Goal: Task Accomplishment & Management: Complete application form

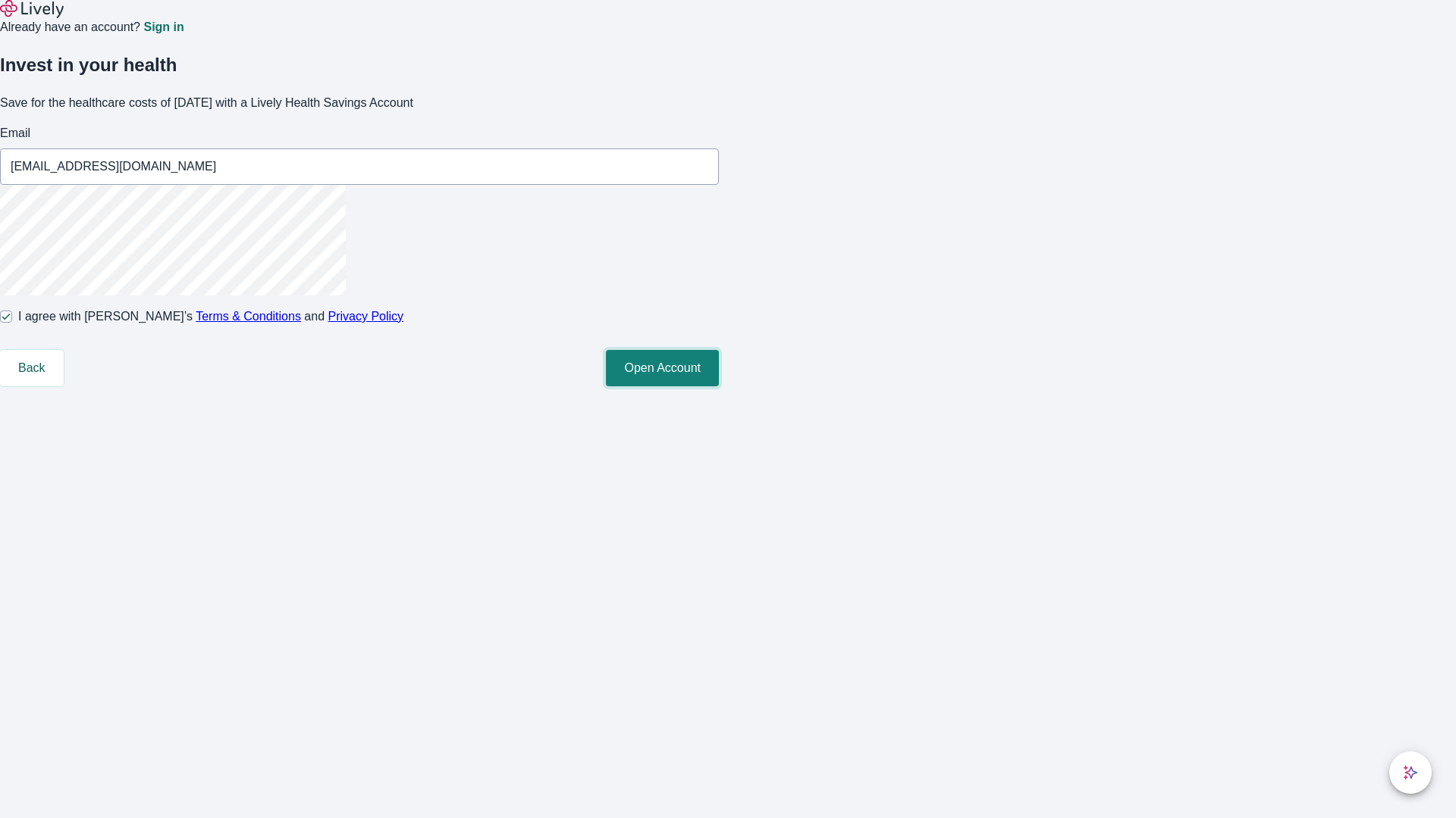
click at [719, 386] on button "Open Account" at bounding box center [662, 368] width 113 height 36
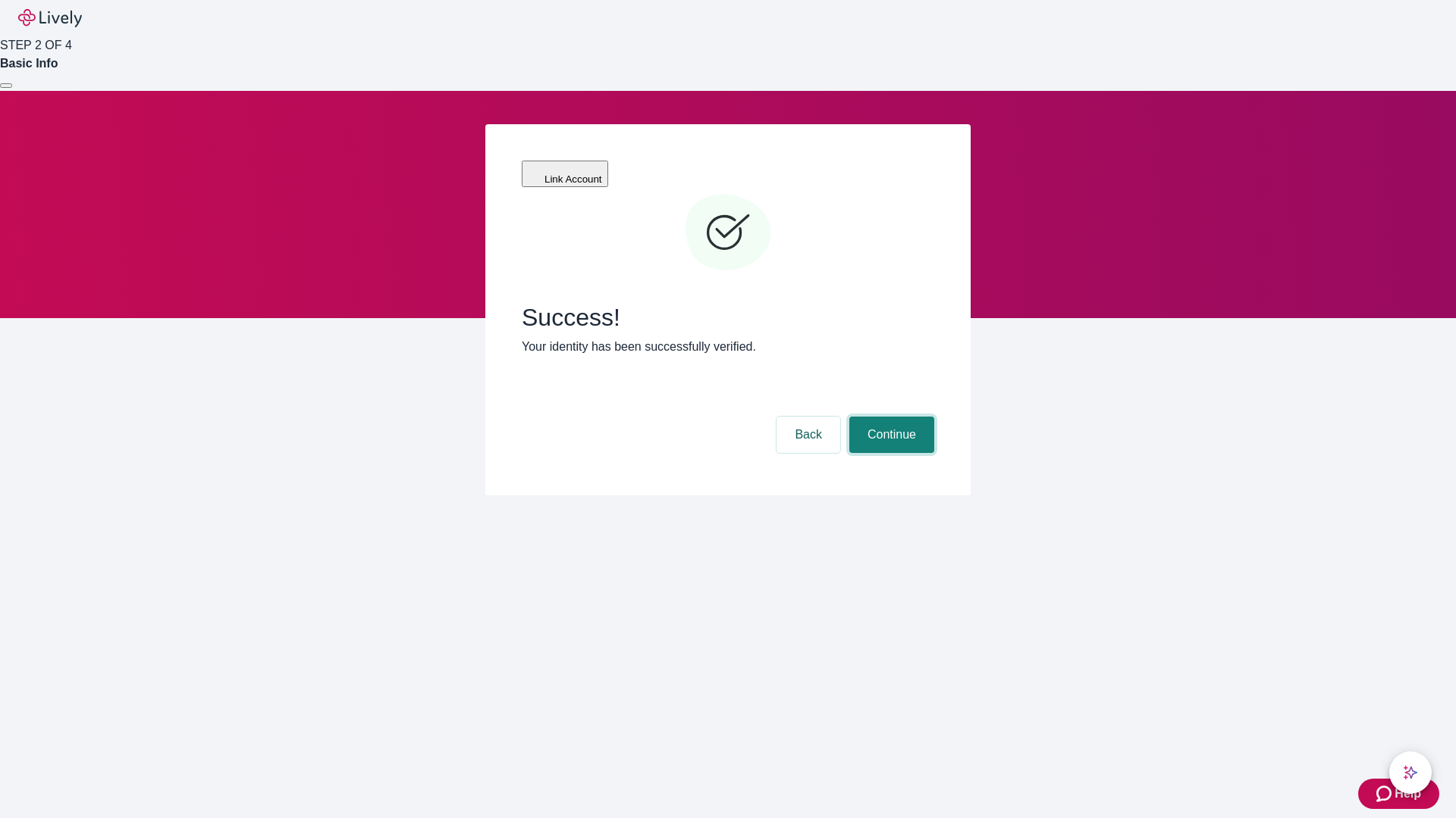
click at [890, 417] on button "Continue" at bounding box center [891, 435] width 85 height 36
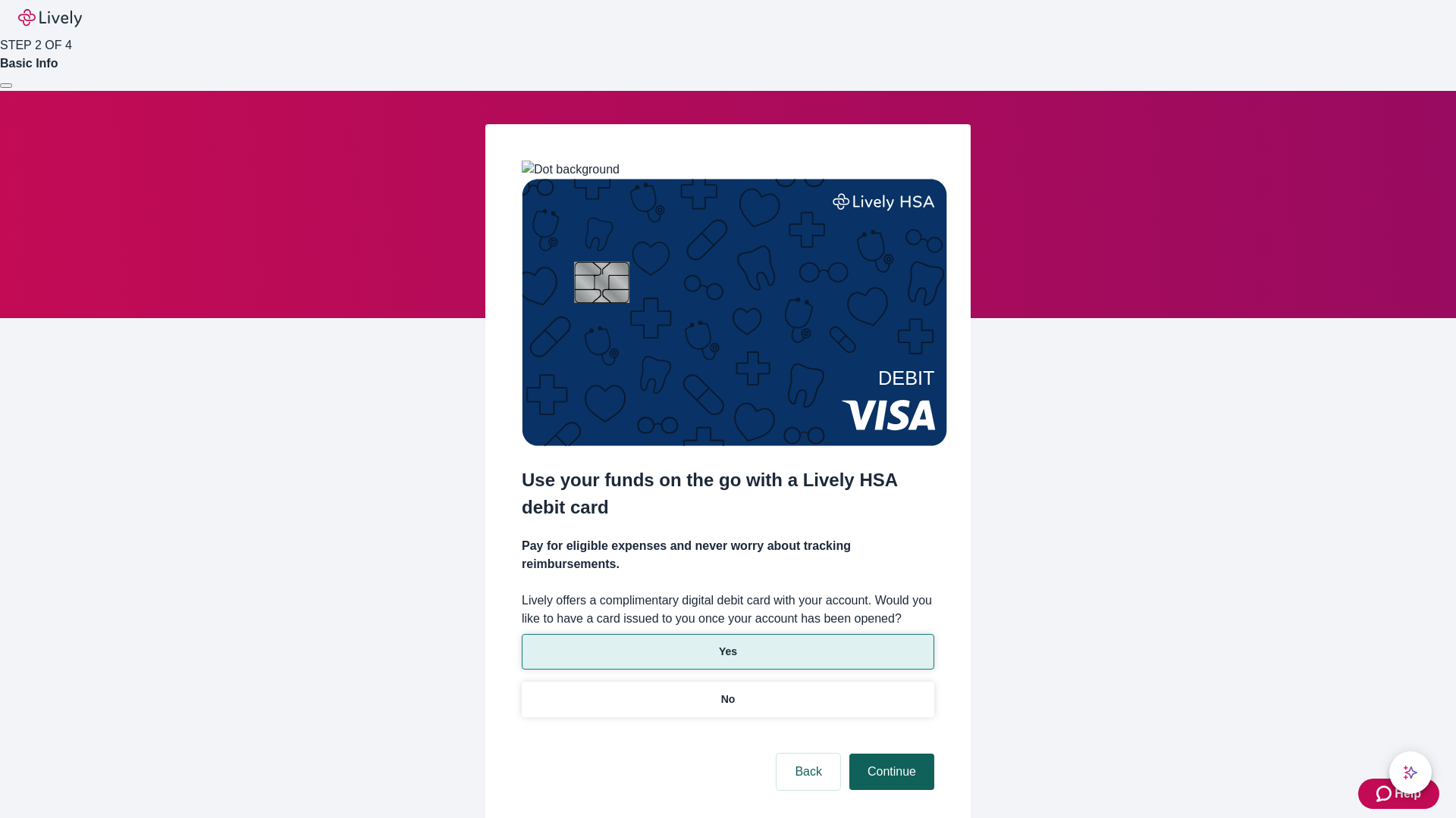
click at [727, 644] on p "Yes" at bounding box center [728, 652] width 18 height 16
click at [890, 754] on button "Continue" at bounding box center [891, 772] width 85 height 36
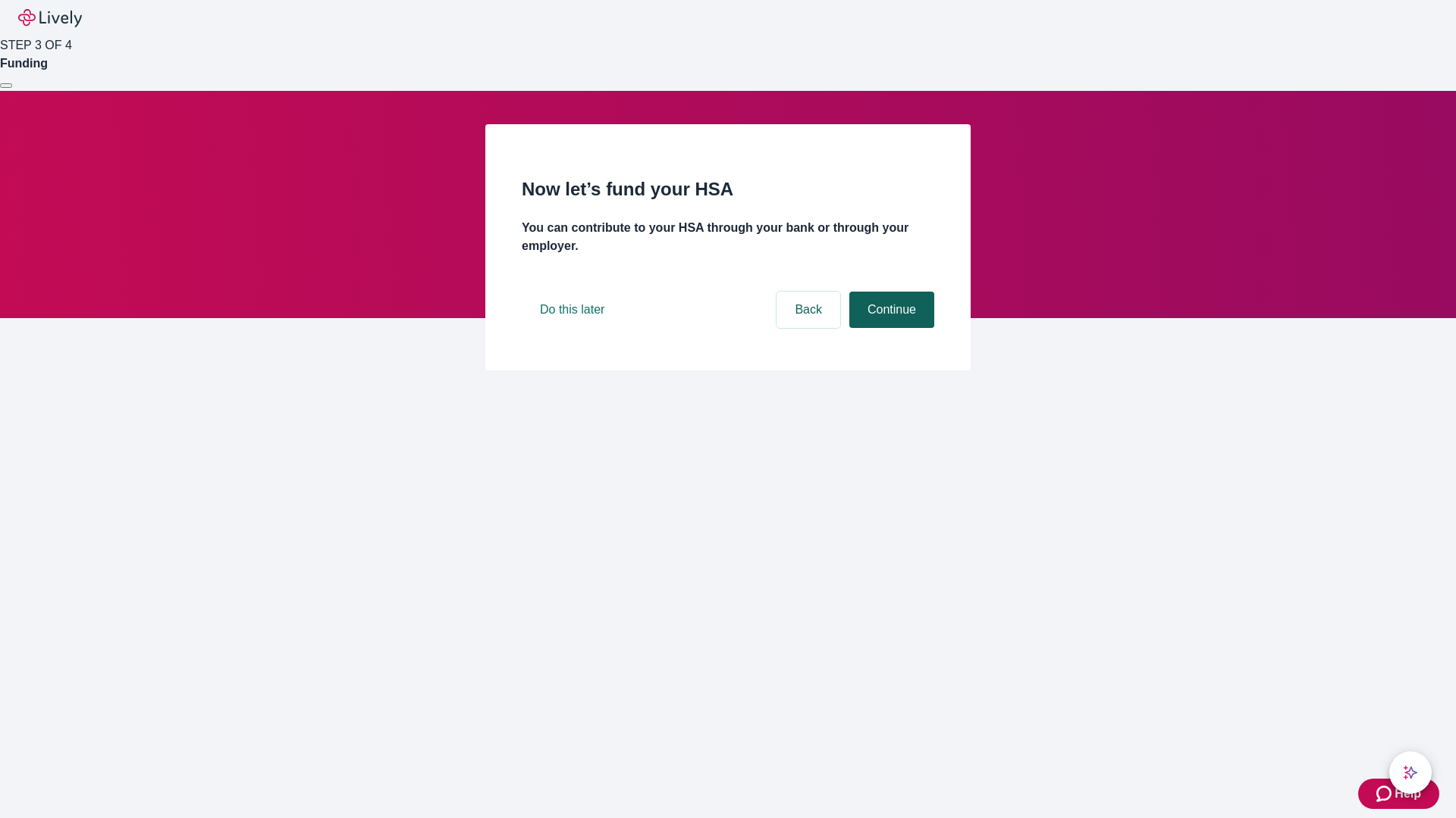
click at [890, 328] on button "Continue" at bounding box center [891, 310] width 85 height 36
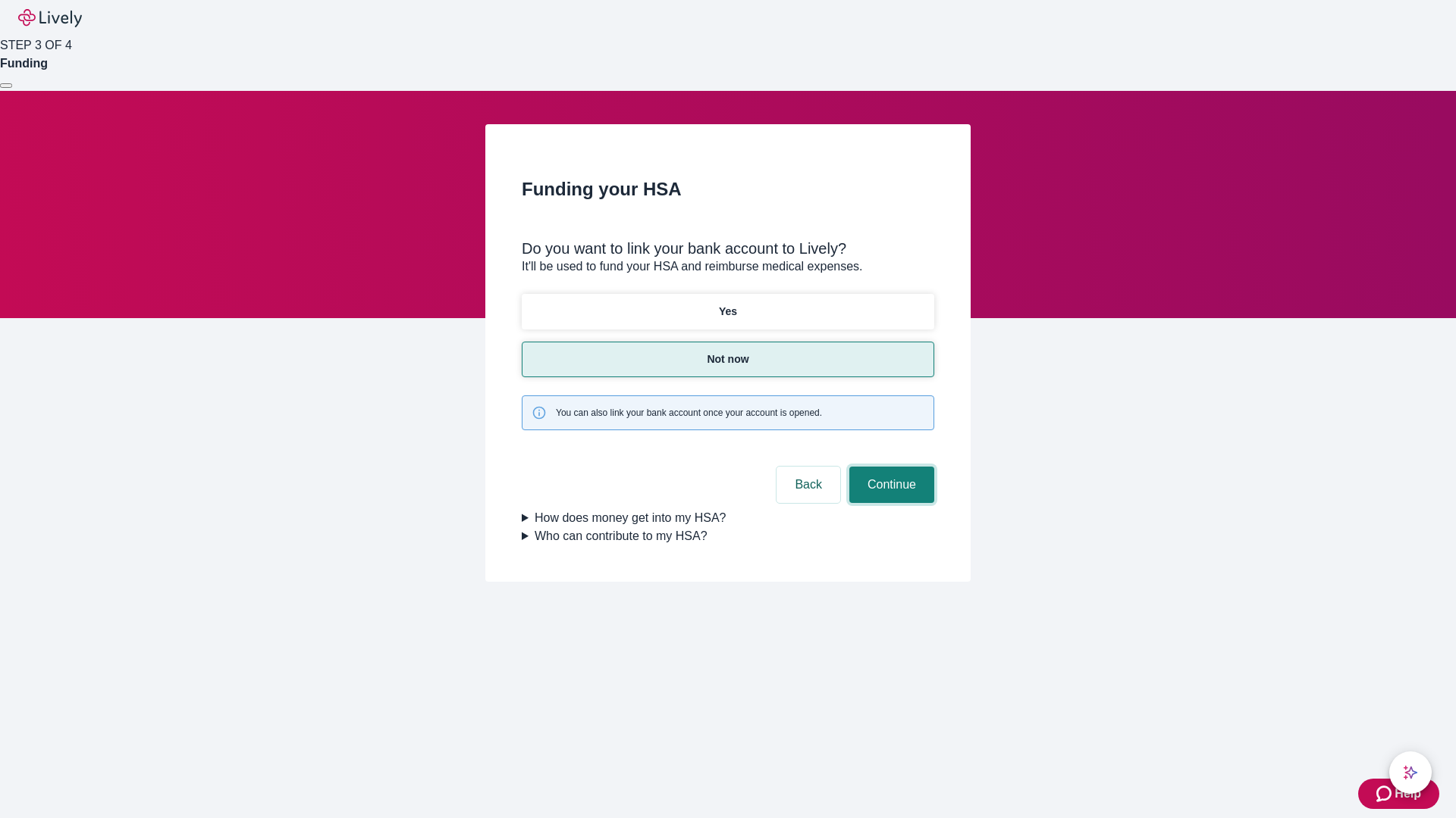
click at [890, 467] on button "Continue" at bounding box center [891, 485] width 85 height 36
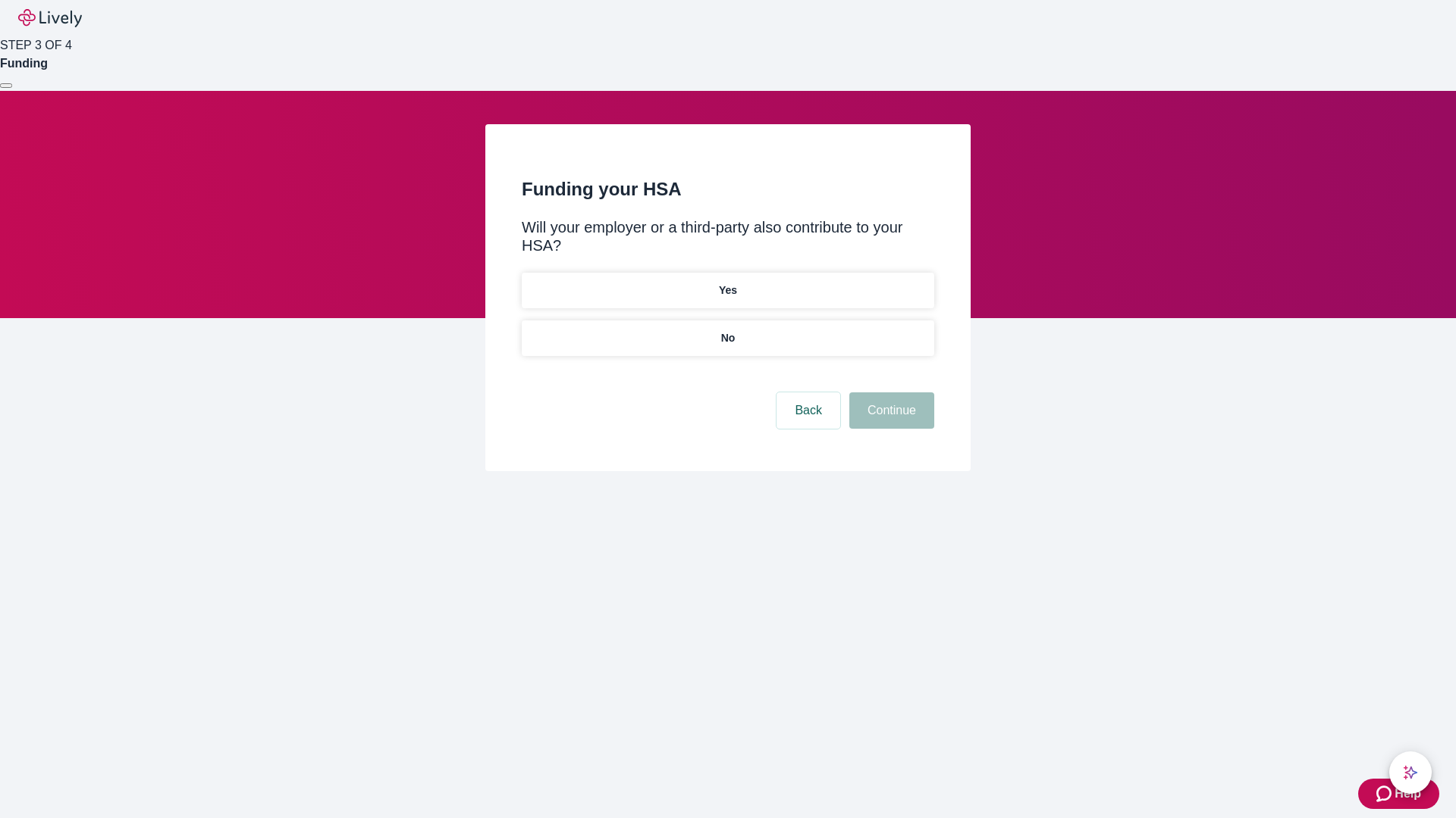
click at [727, 331] on p "No" at bounding box center [728, 338] width 15 height 16
click at [890, 392] on button "Continue" at bounding box center [891, 410] width 85 height 36
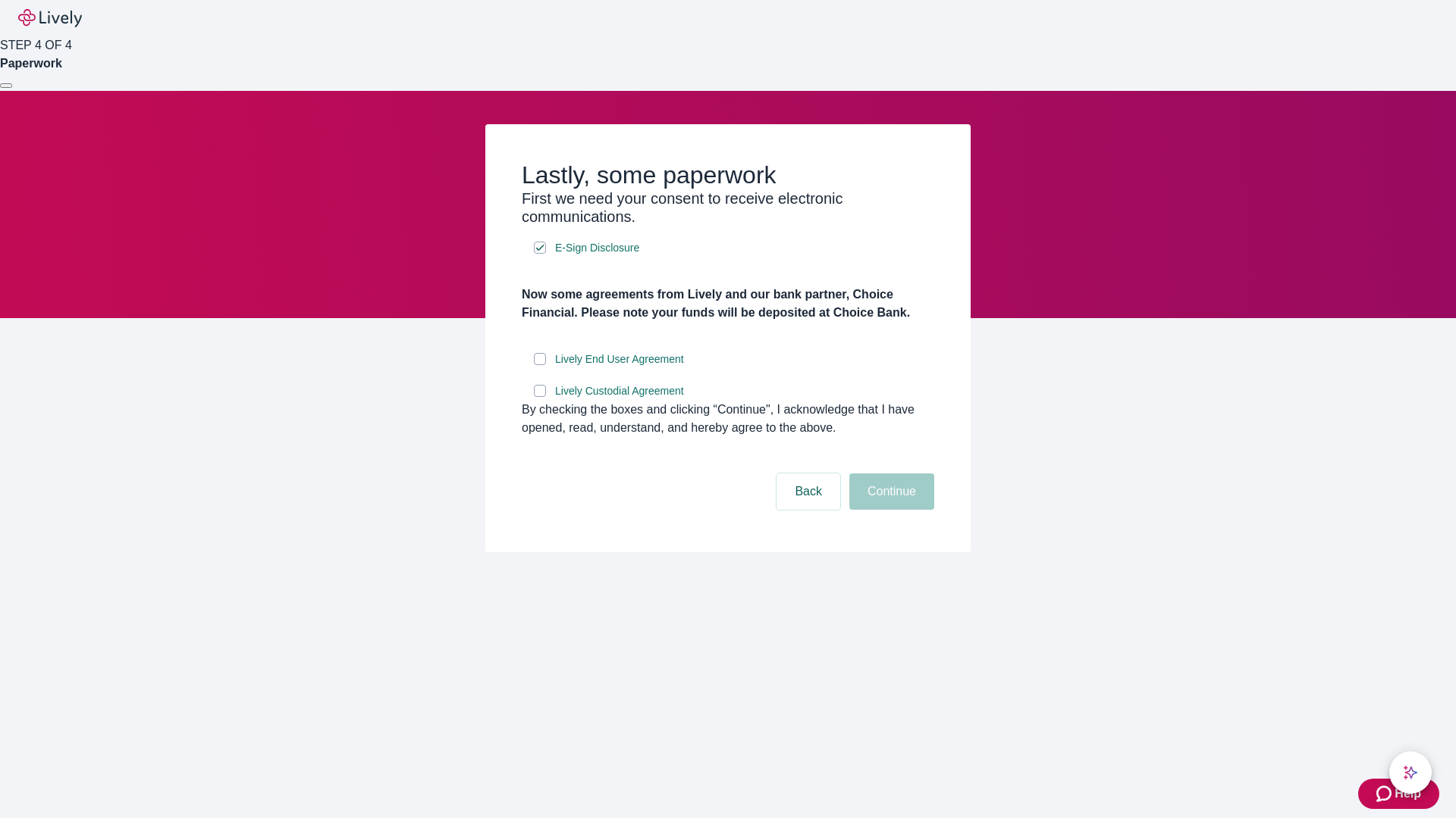
click at [540, 365] on input "Lively End User Agreement" at bounding box center [540, 359] width 12 height 12
checkbox input "true"
click at [540, 397] on input "Lively Custodial Agreement" at bounding box center [540, 391] width 12 height 12
checkbox input "true"
click at [890, 510] on button "Continue" at bounding box center [891, 492] width 85 height 36
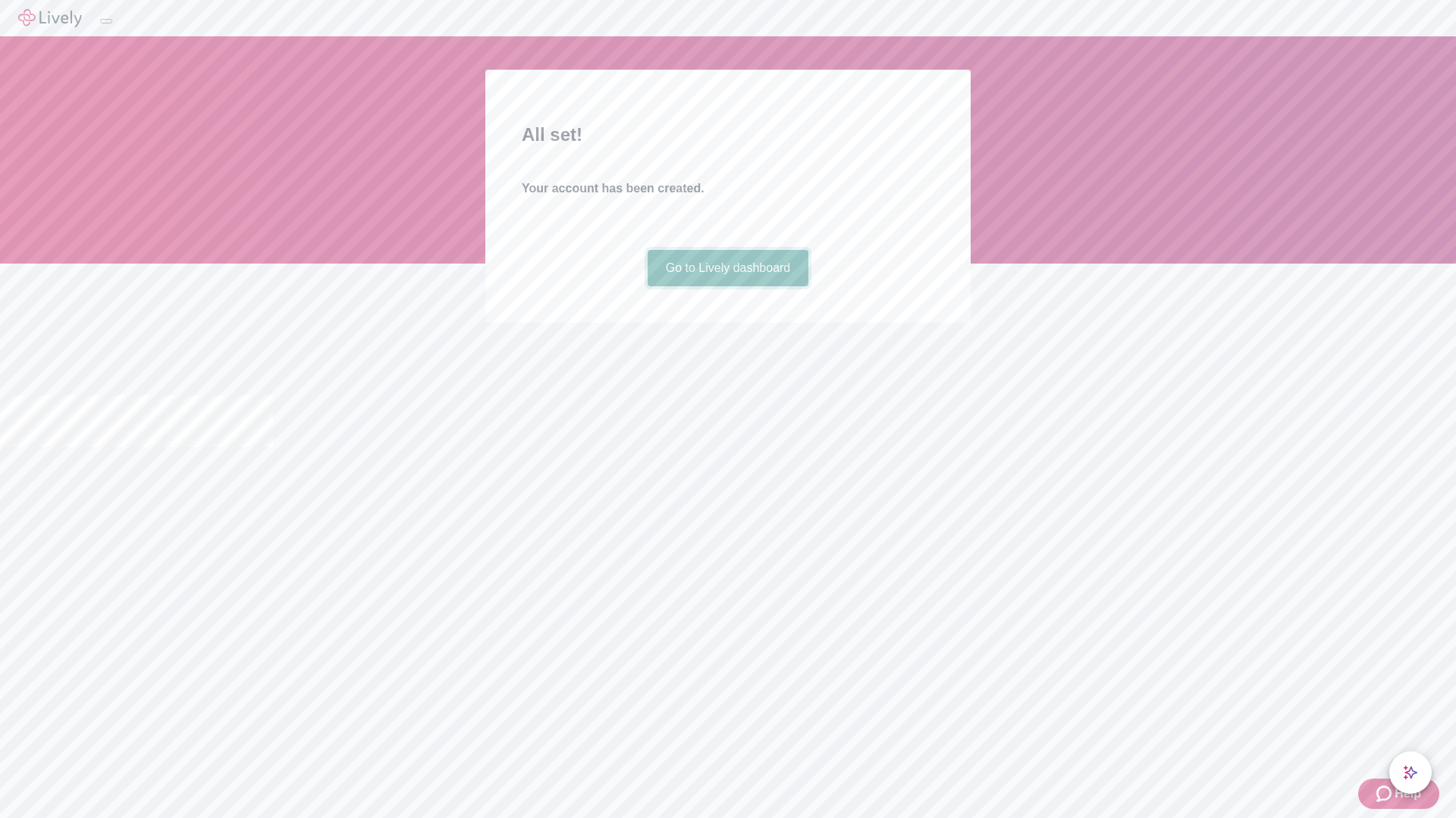
click at [727, 286] on link "Go to Lively dashboard" at bounding box center [728, 268] width 161 height 36
